Goal: Browse casually

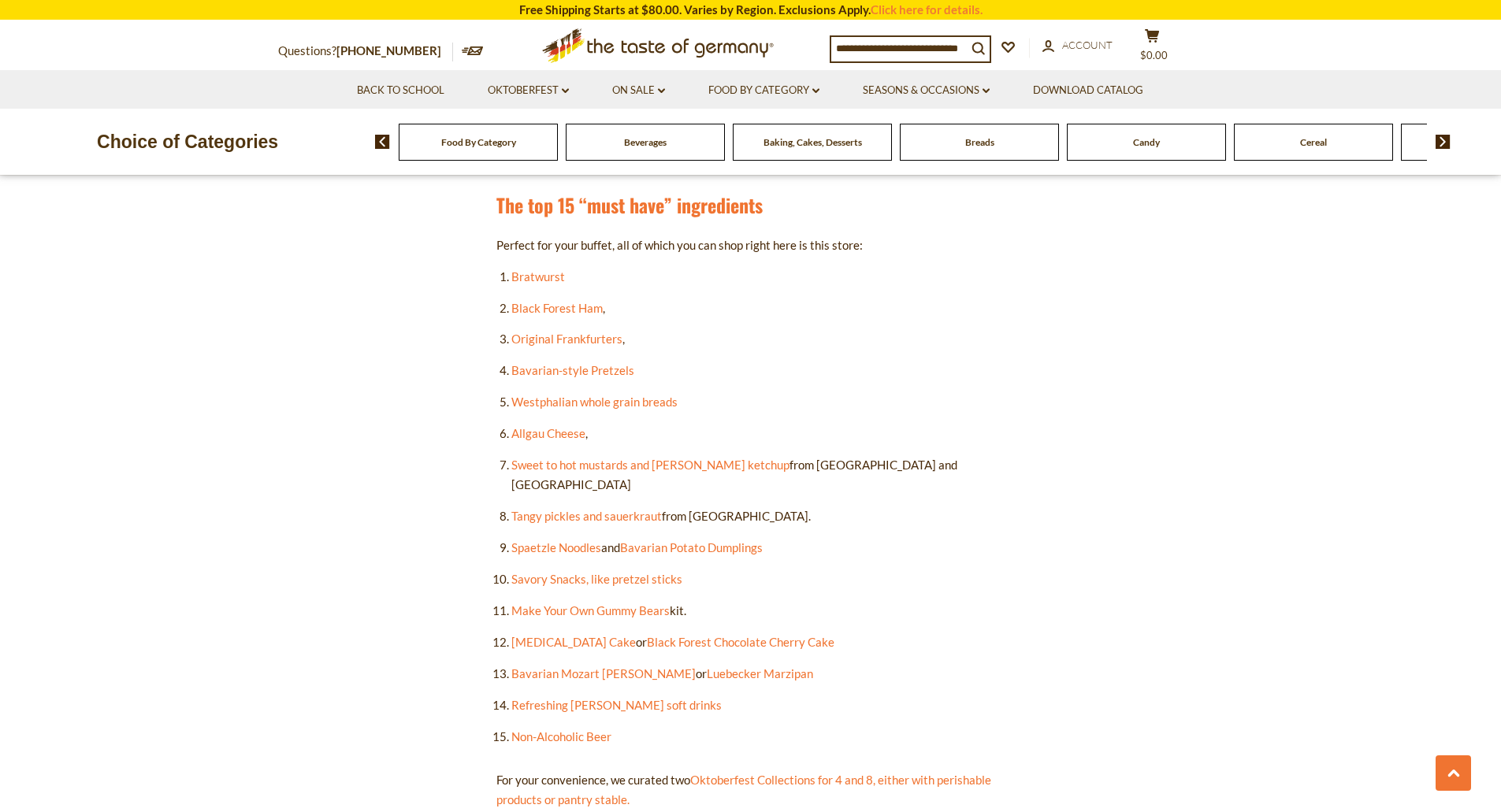
scroll to position [828, 0]
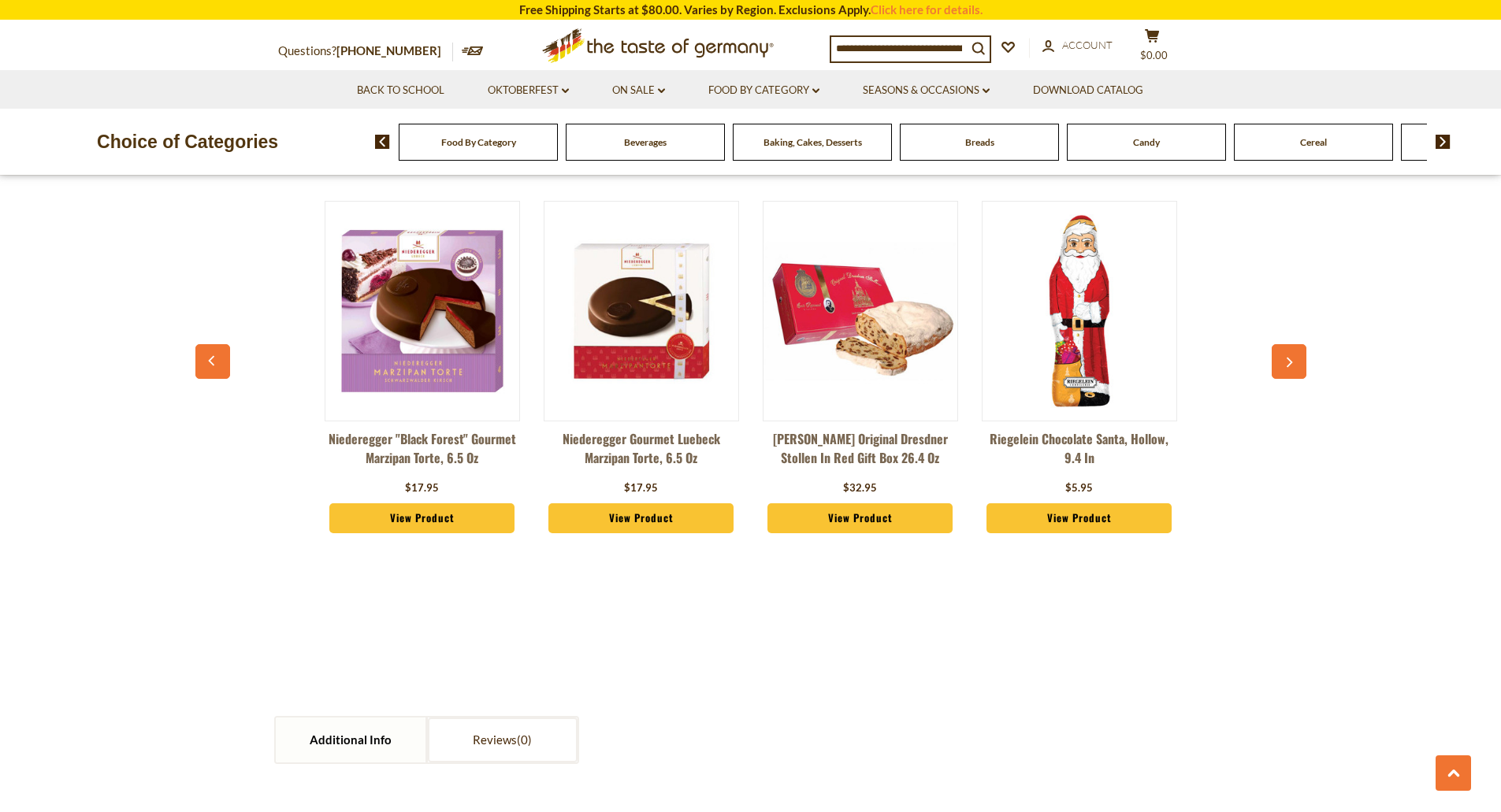
scroll to position [1201, 0]
